Goal: Task Accomplishment & Management: Use online tool/utility

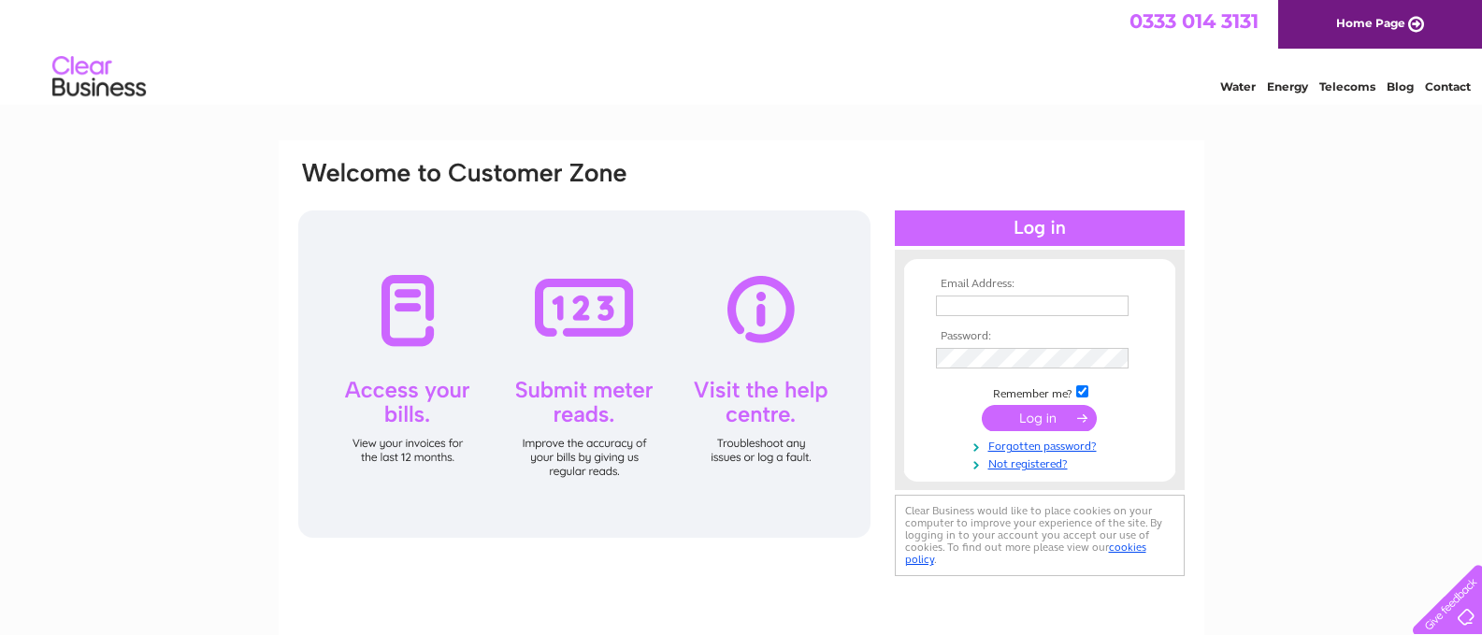
type input "[EMAIL_ADDRESS][DOMAIN_NAME]"
click at [1025, 415] on input "submit" at bounding box center [1039, 418] width 115 height 26
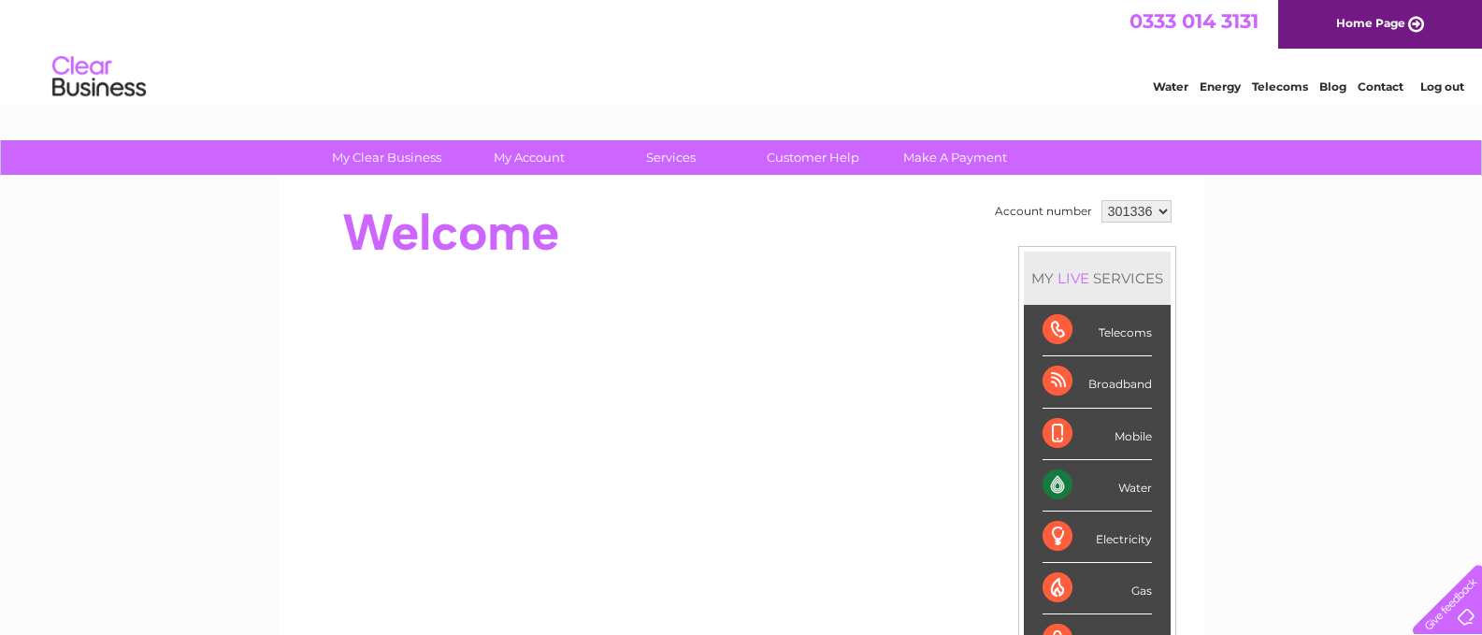
click at [1104, 481] on div "Water" at bounding box center [1096, 485] width 109 height 51
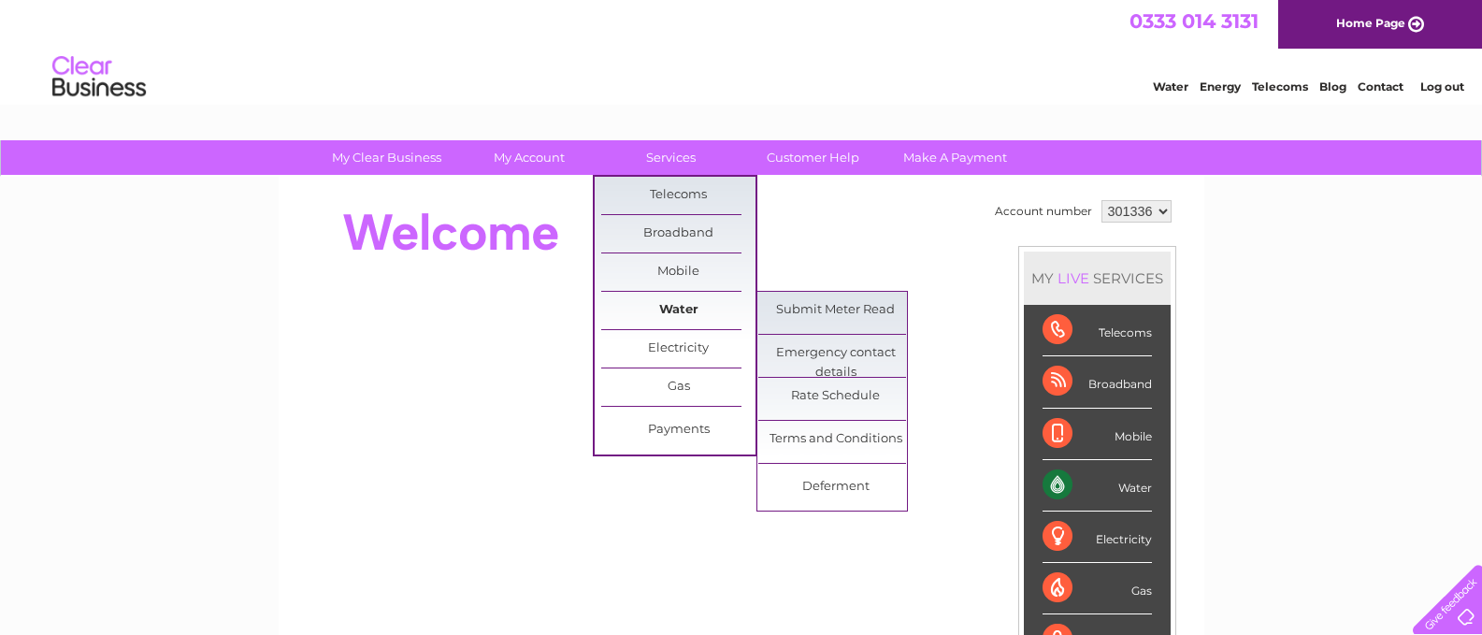
click at [695, 309] on link "Water" at bounding box center [678, 310] width 154 height 37
click at [685, 305] on link "Water" at bounding box center [678, 310] width 154 height 37
click at [813, 309] on link "Submit Meter Read" at bounding box center [835, 310] width 154 height 37
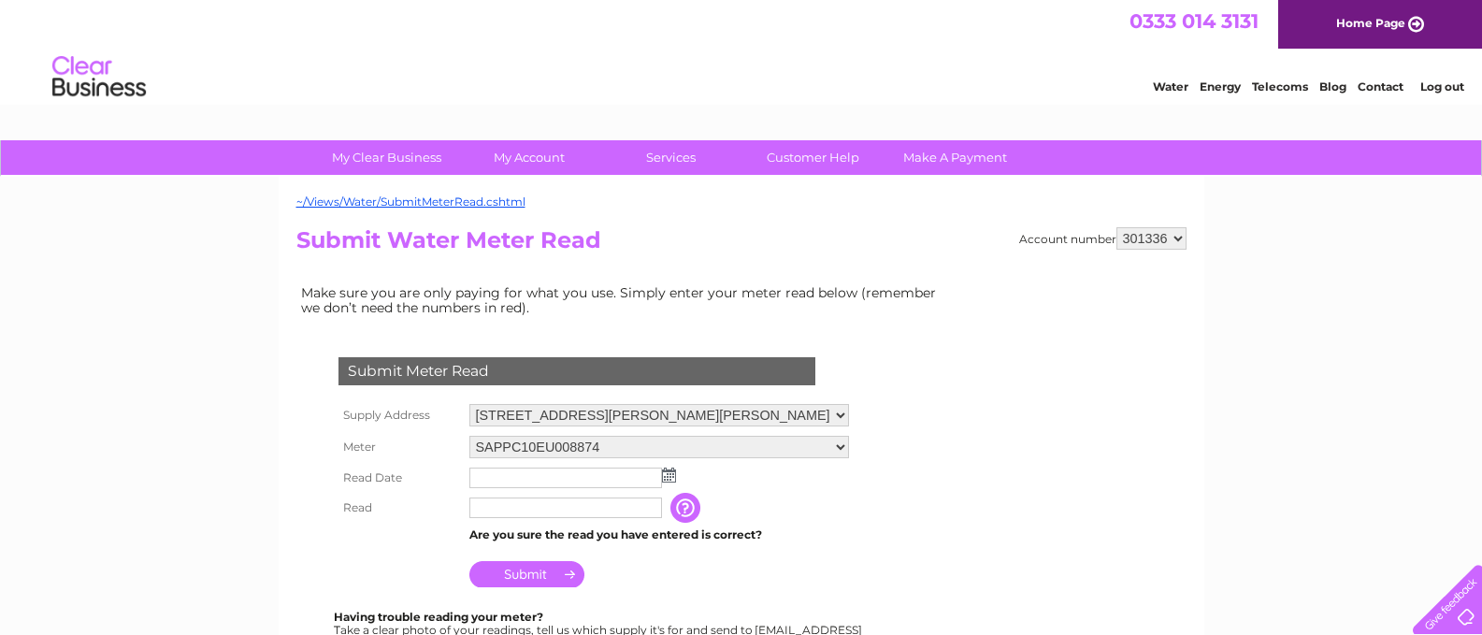
click at [671, 480] on img at bounding box center [669, 474] width 14 height 15
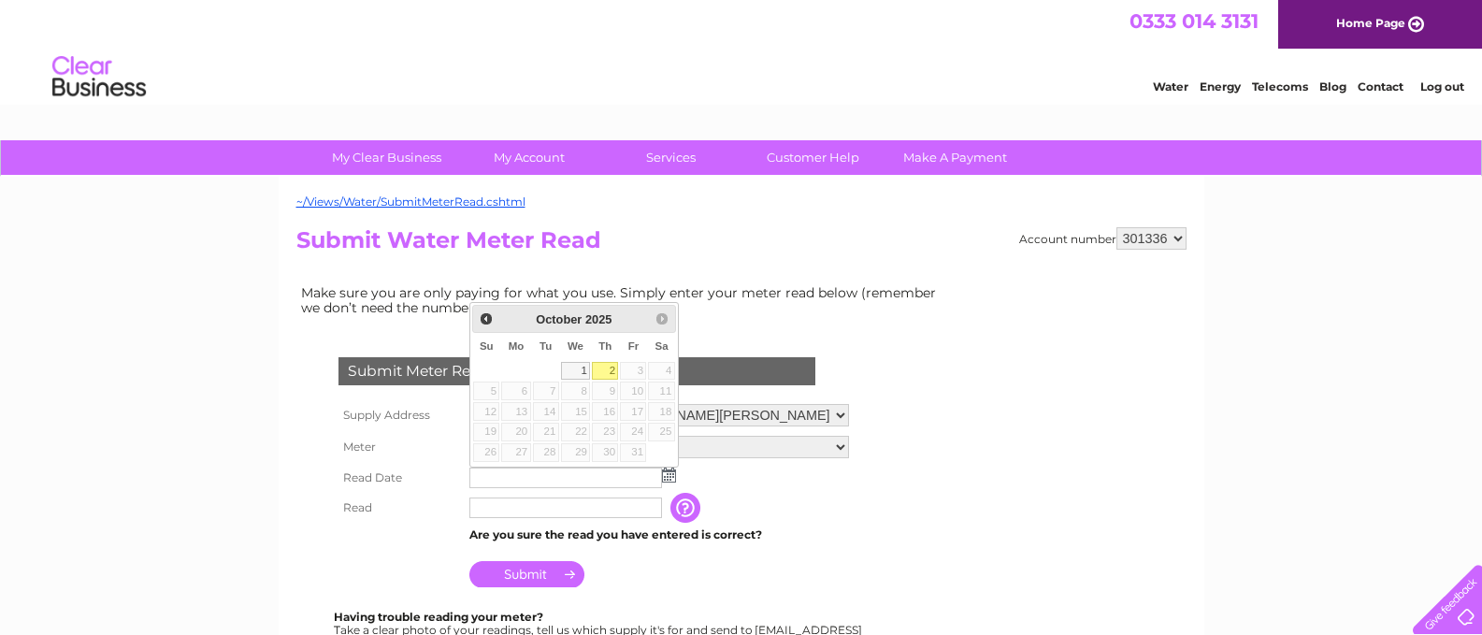
click at [603, 368] on link "2" at bounding box center [605, 371] width 26 height 19
type input "[DATE]"
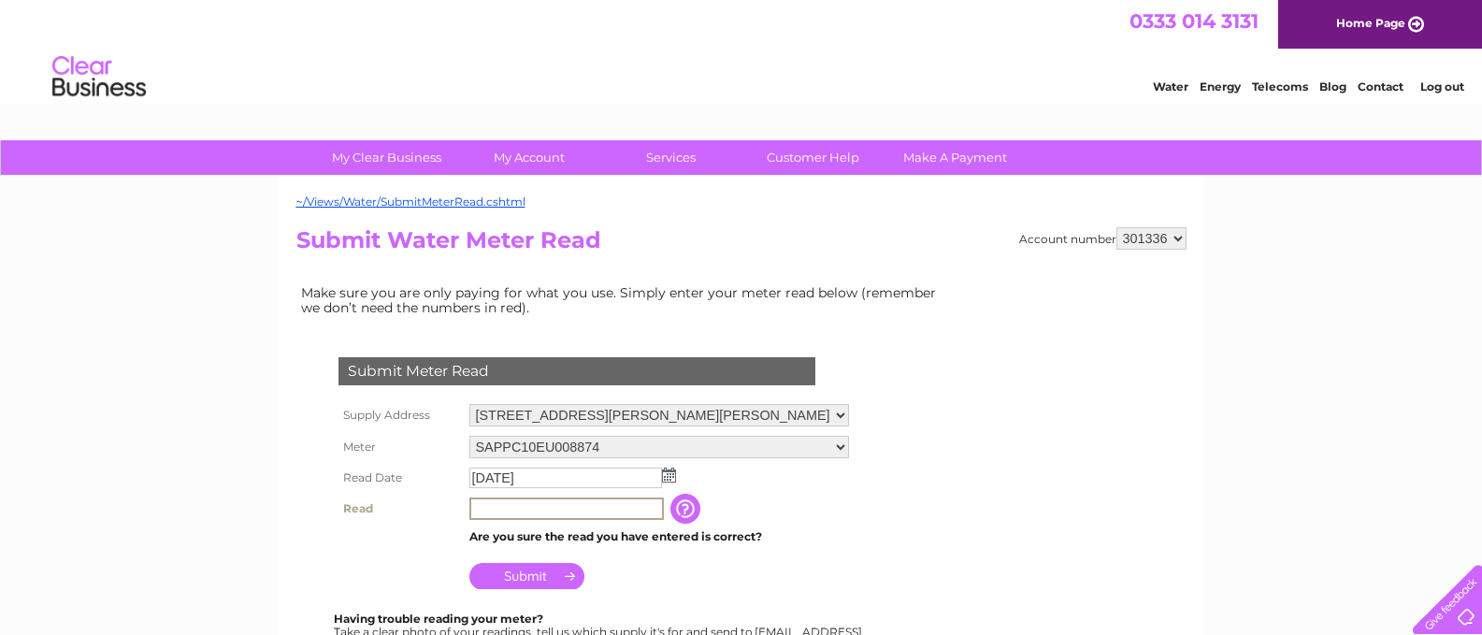
click at [510, 506] on input "text" at bounding box center [566, 508] width 194 height 22
type input "159"
click at [520, 573] on input "Submit" at bounding box center [526, 574] width 115 height 26
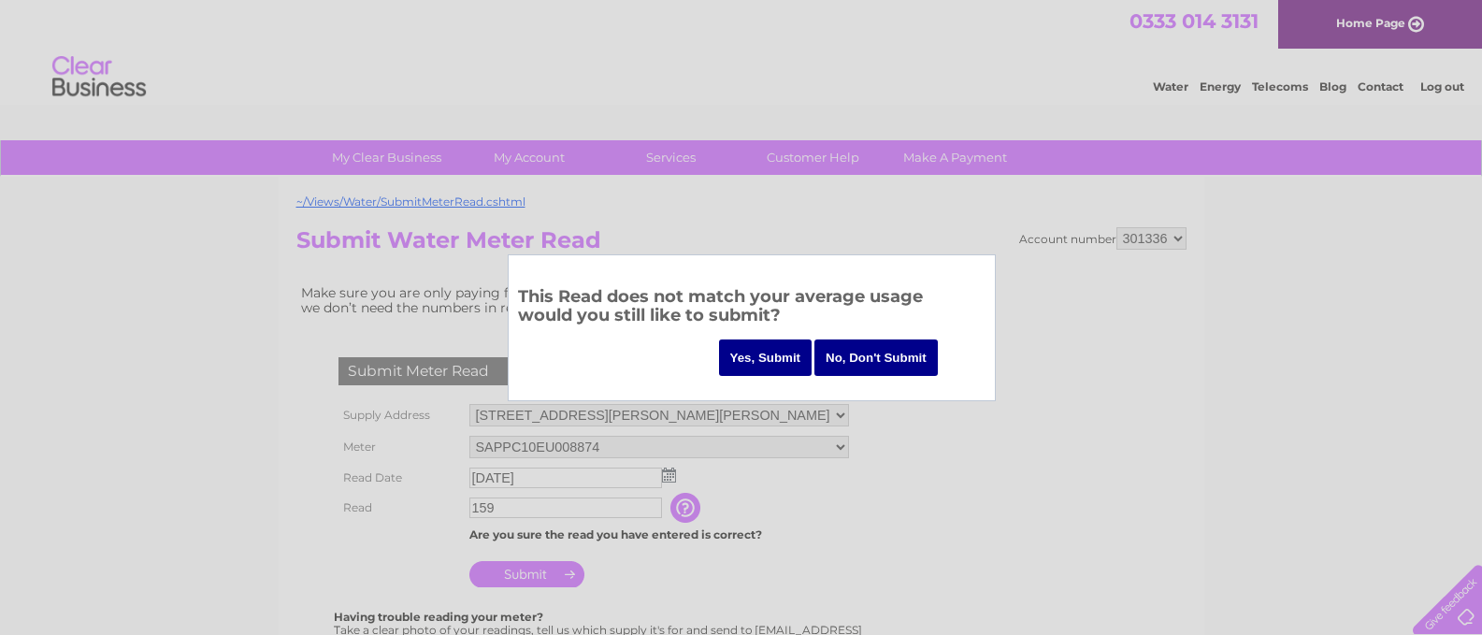
click at [770, 351] on input "Yes, Submit" at bounding box center [765, 357] width 93 height 36
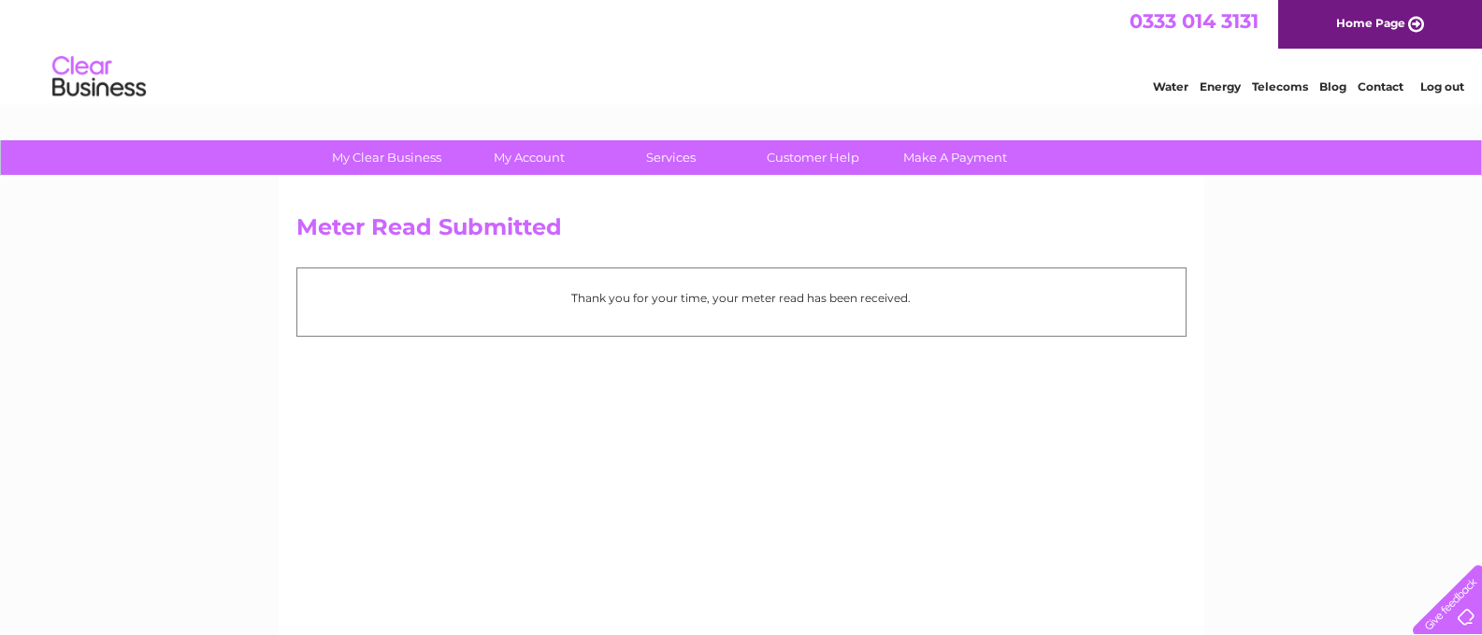
click at [770, 351] on div "Meter Read Submitted Thank you for your time, your meter read has been received." at bounding box center [741, 438] width 925 height 523
